Goal: Check status: Check status

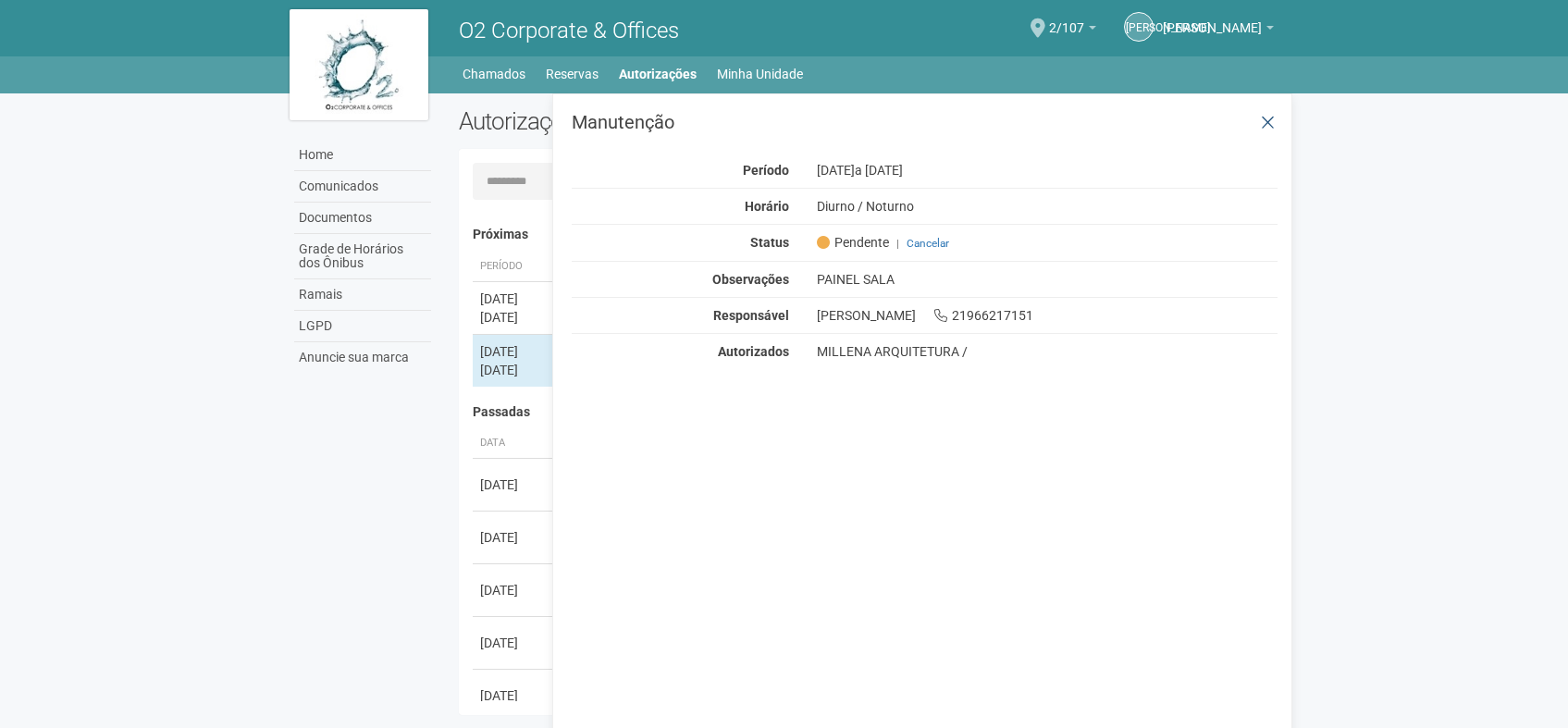
scroll to position [28, 0]
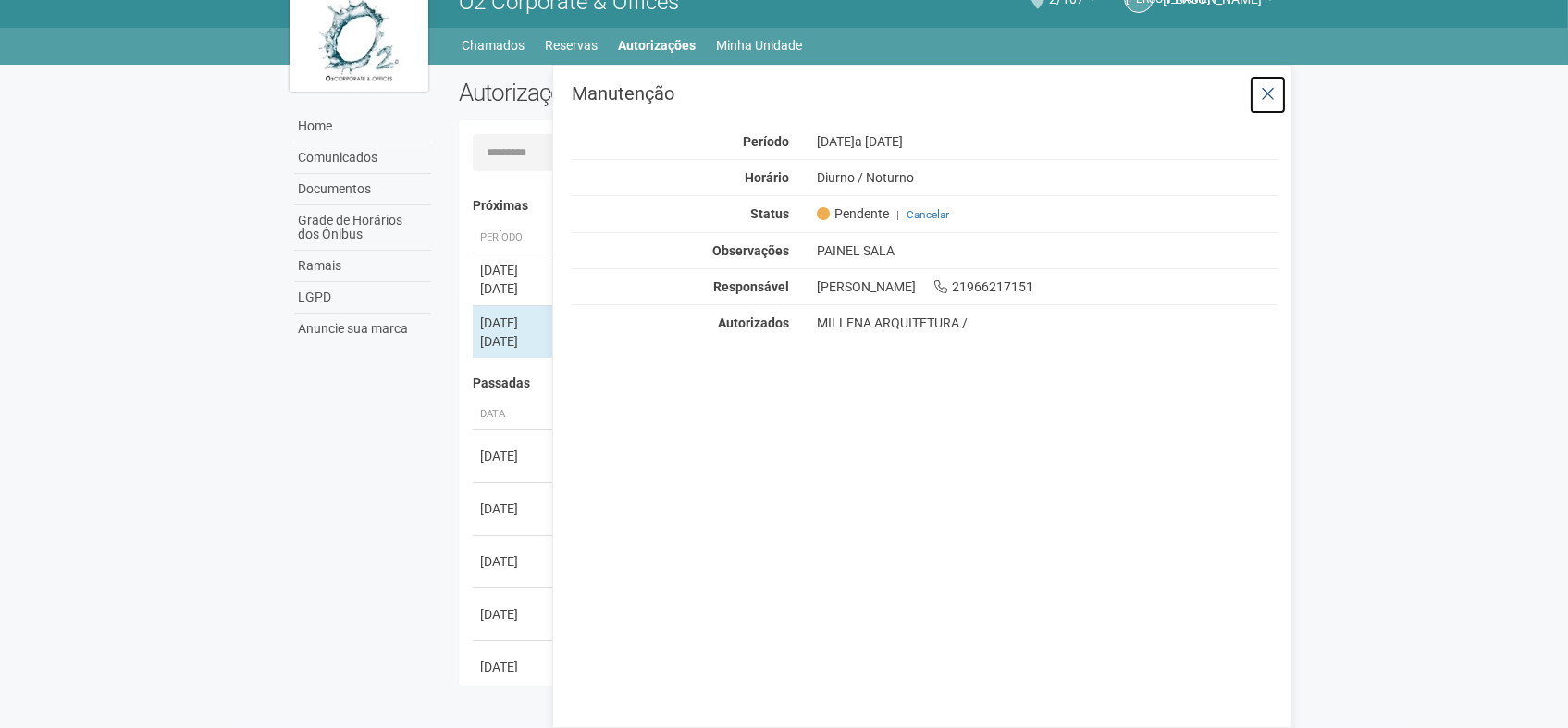
drag, startPoint x: 1265, startPoint y: 89, endPoint x: 1302, endPoint y: 118, distance: 47.0
click at [1265, 89] on icon at bounding box center [1268, 94] width 14 height 19
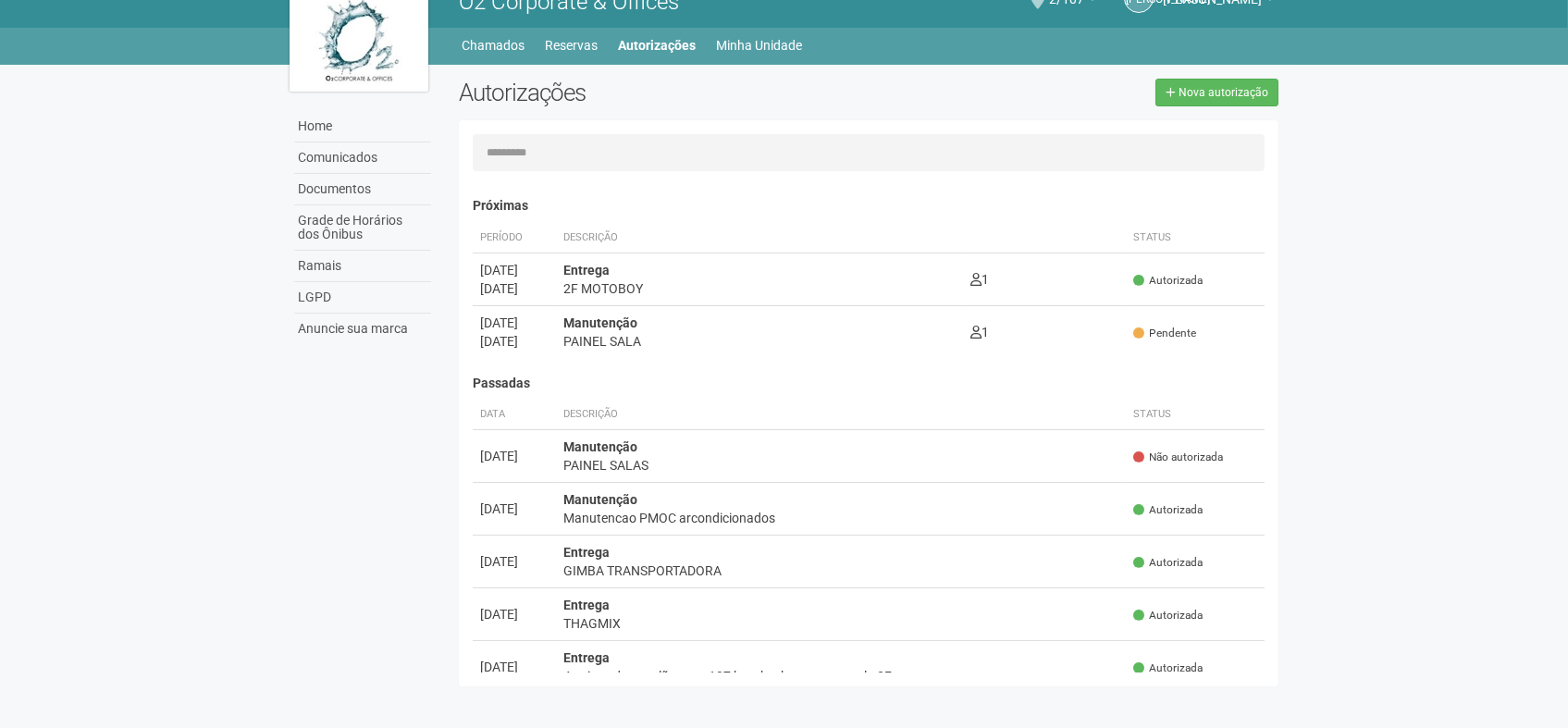
click at [1451, 258] on body "Aguarde... O2 Corporate & Offices [PERSON_NAME] [PERSON_NAME] [PERSON_NAME] [PE…" at bounding box center [784, 335] width 1568 height 728
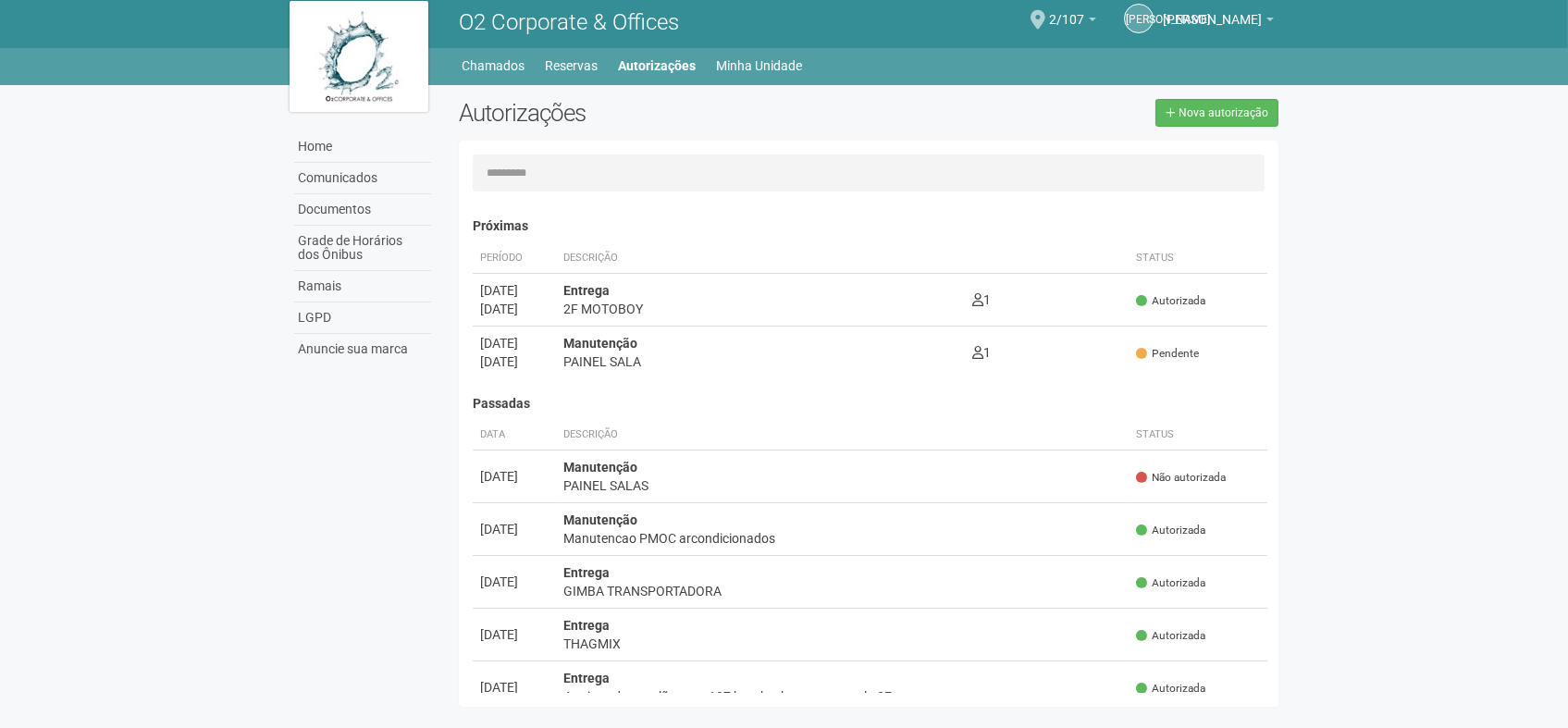
scroll to position [0, 0]
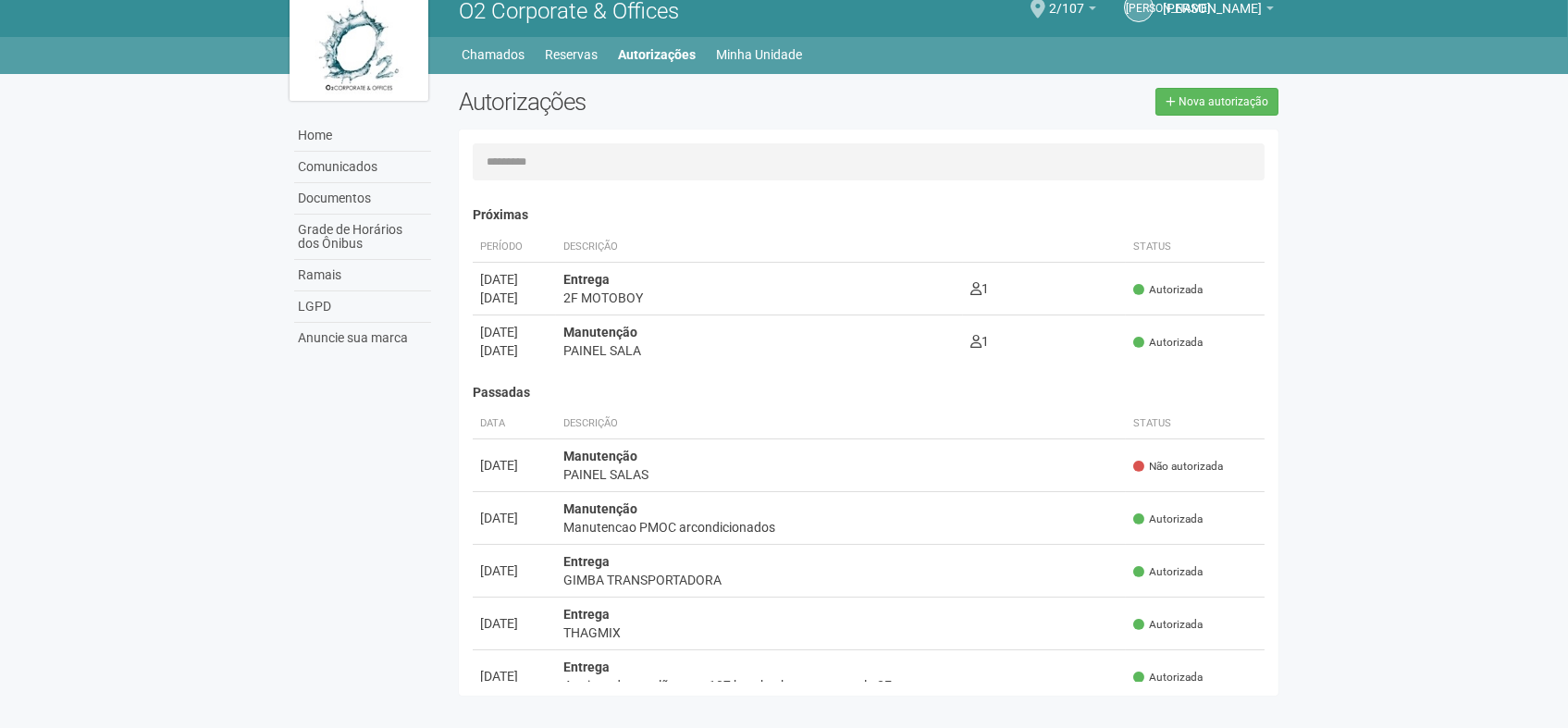
scroll to position [28, 0]
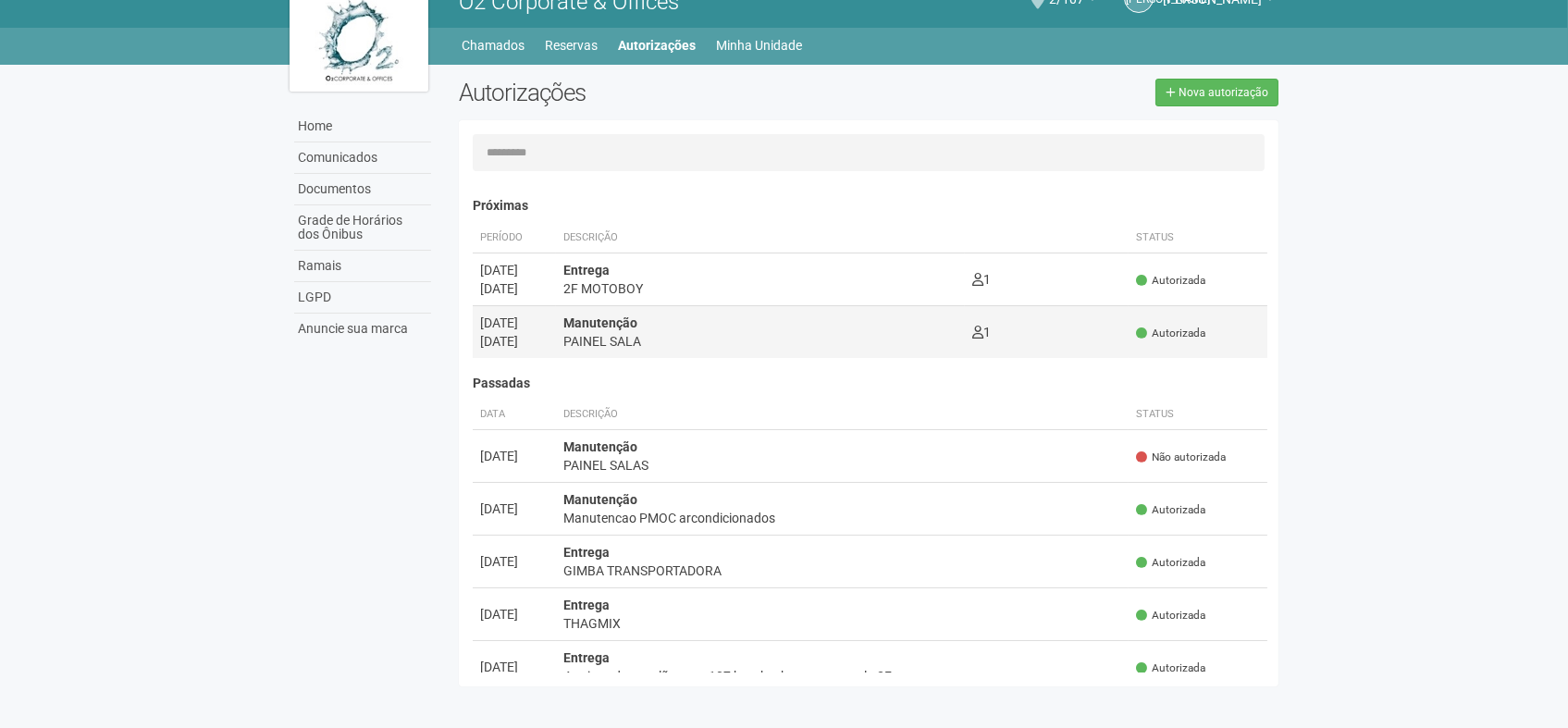
click at [792, 344] on div "PAINEL SALA" at bounding box center [760, 341] width 394 height 19
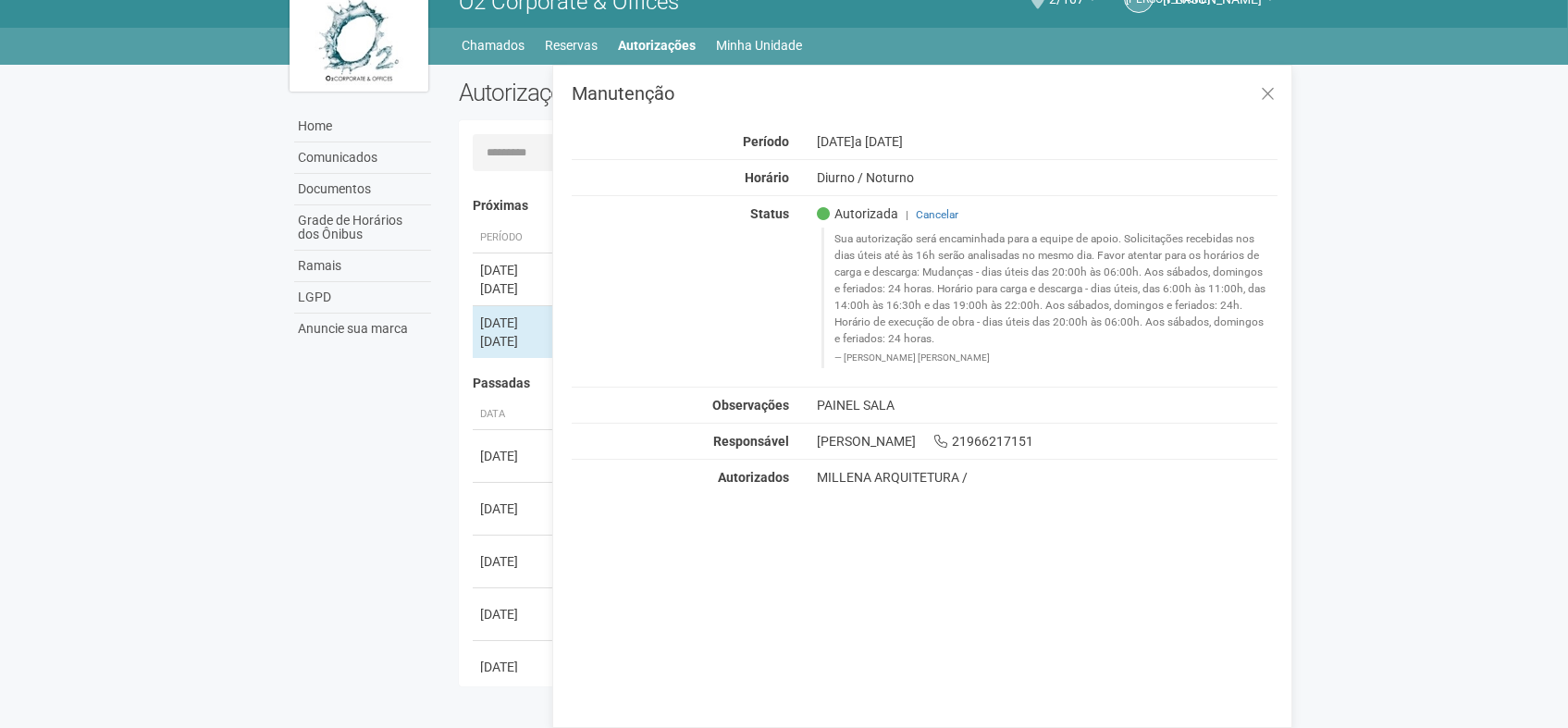
drag, startPoint x: 1364, startPoint y: 483, endPoint x: 1364, endPoint y: 468, distance: 15.0
click at [1364, 476] on body "Aguarde... O2 Corporate & Offices [PERSON_NAME] [PERSON_NAME] [PERSON_NAME] [PE…" at bounding box center [784, 335] width 1568 height 728
click at [1262, 96] on icon at bounding box center [1268, 94] width 14 height 19
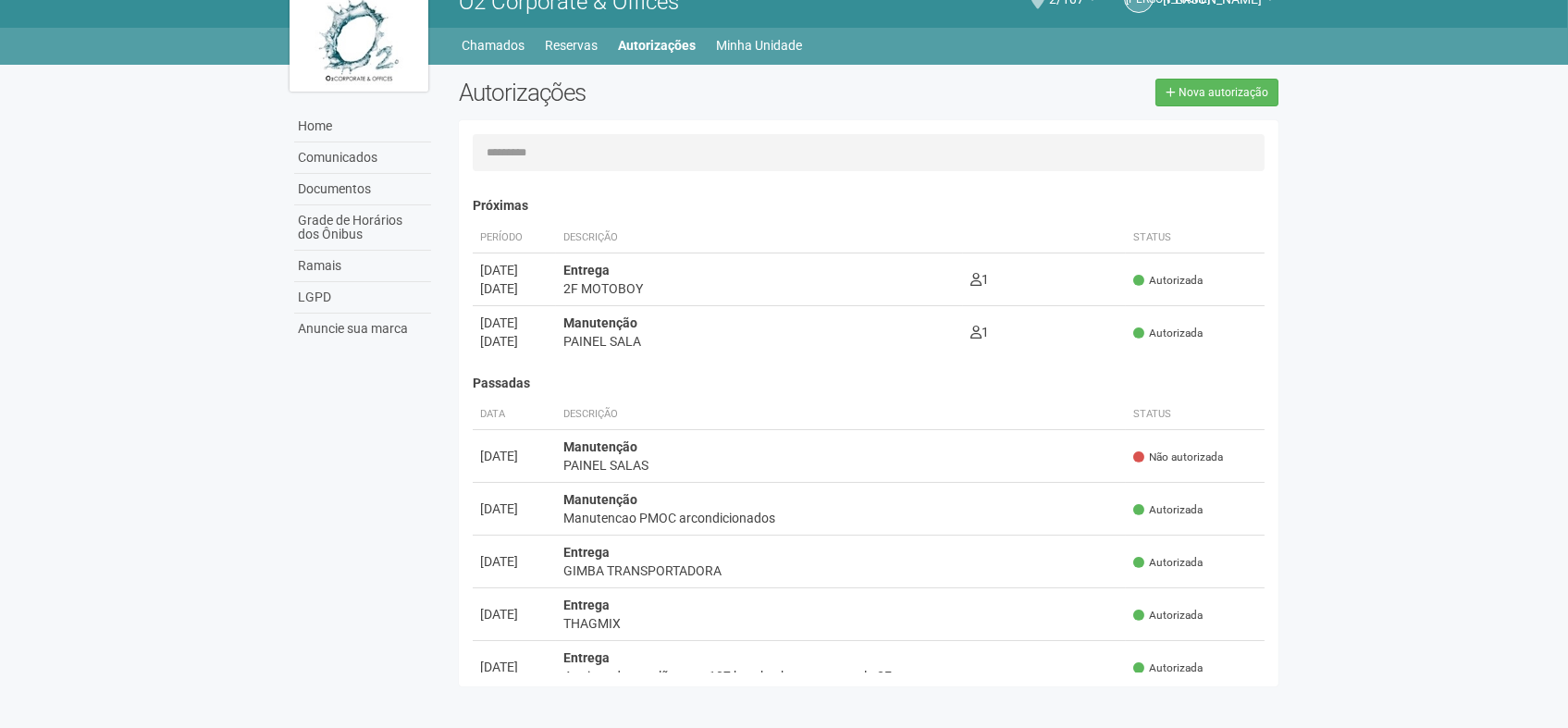
click at [1444, 266] on body "Aguarde... O2 Corporate & Offices [PERSON_NAME] [PERSON_NAME] [PERSON_NAME] [PE…" at bounding box center [784, 335] width 1568 height 728
click at [1379, 295] on body "Aguarde... O2 Corporate & Offices [PERSON_NAME] [PERSON_NAME] [PERSON_NAME] [PE…" at bounding box center [784, 335] width 1568 height 728
click at [1396, 374] on body "Aguarde... O2 Corporate & Offices [PERSON_NAME] [PERSON_NAME] [PERSON_NAME] [PE…" at bounding box center [784, 335] width 1568 height 728
